Goal: Task Accomplishment & Management: Manage account settings

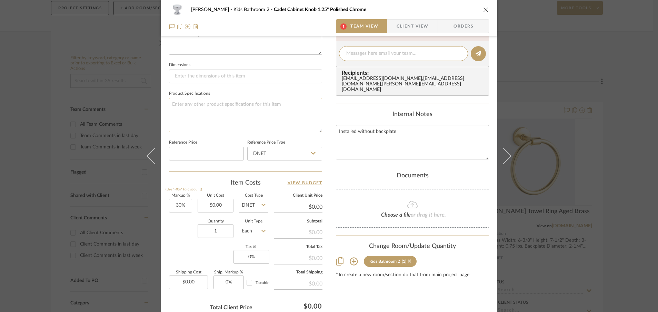
scroll to position [323, 0]
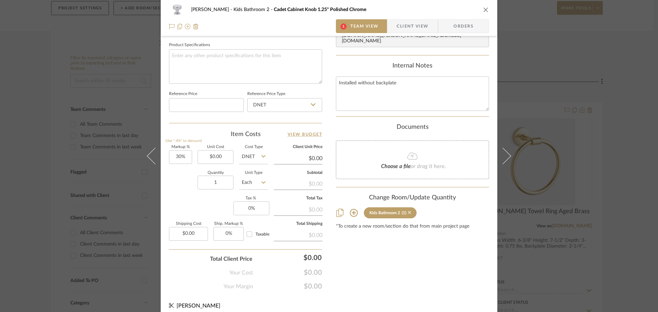
click at [408, 214] on icon at bounding box center [409, 212] width 3 height 3
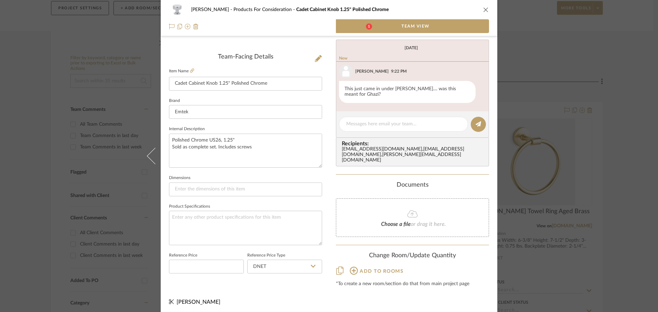
scroll to position [140, 0]
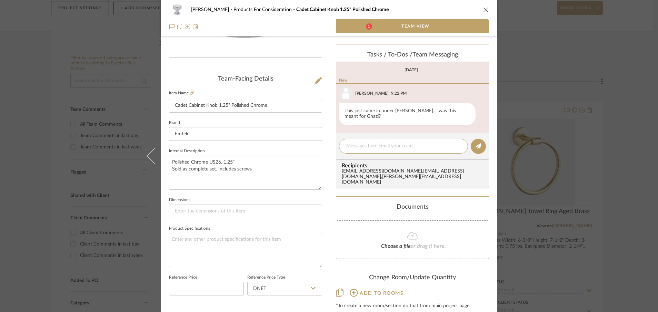
click at [485, 12] on icon "close" at bounding box center [486, 10] width 6 height 6
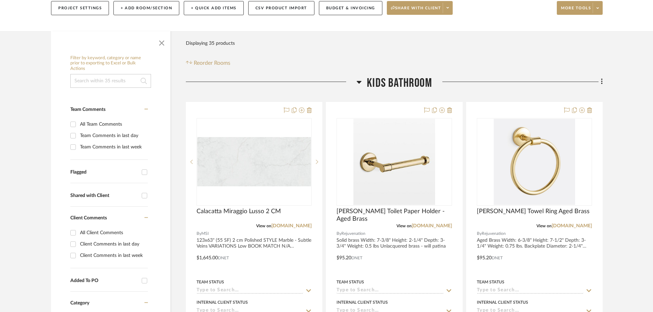
scroll to position [0, 0]
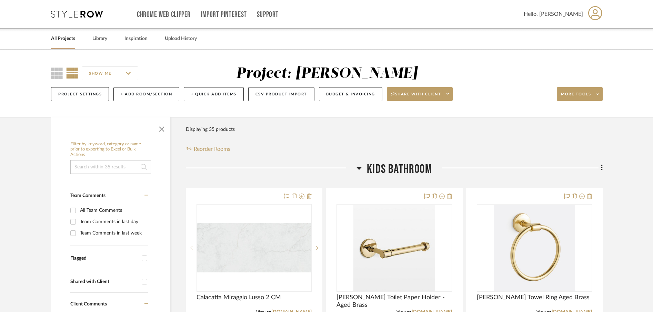
click at [65, 40] on link "All Projects" at bounding box center [63, 38] width 24 height 9
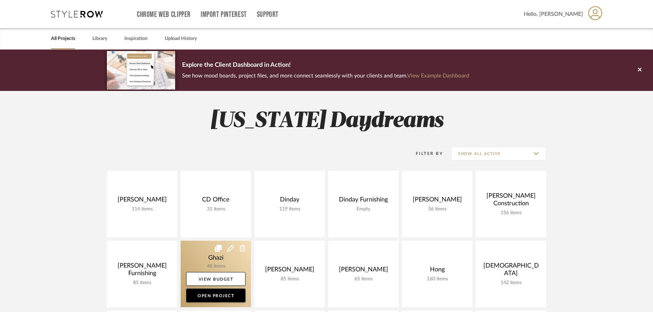
click at [199, 253] on link at bounding box center [216, 274] width 70 height 67
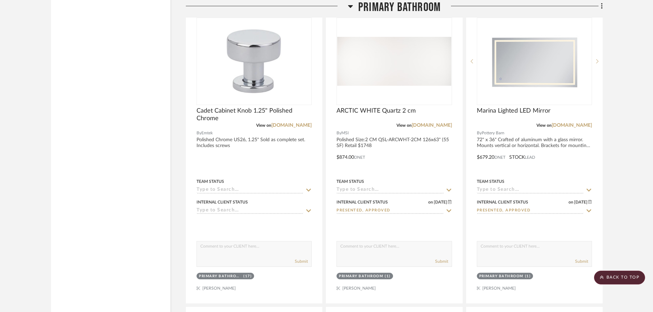
scroll to position [1231, 0]
